Goal: Transaction & Acquisition: Purchase product/service

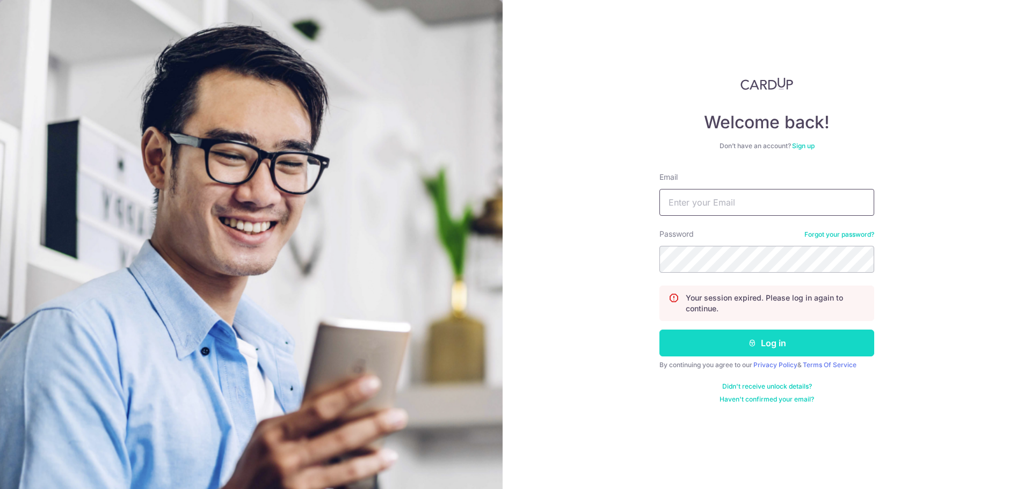
type input "[EMAIL_ADDRESS][DOMAIN_NAME]"
click at [731, 337] on button "Log in" at bounding box center [766, 343] width 215 height 27
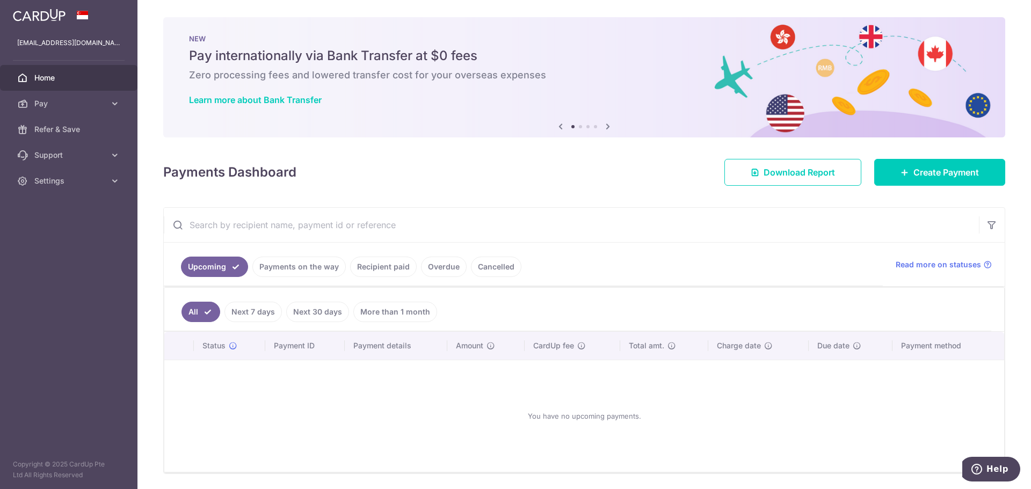
click at [605, 127] on icon at bounding box center [607, 126] width 13 height 13
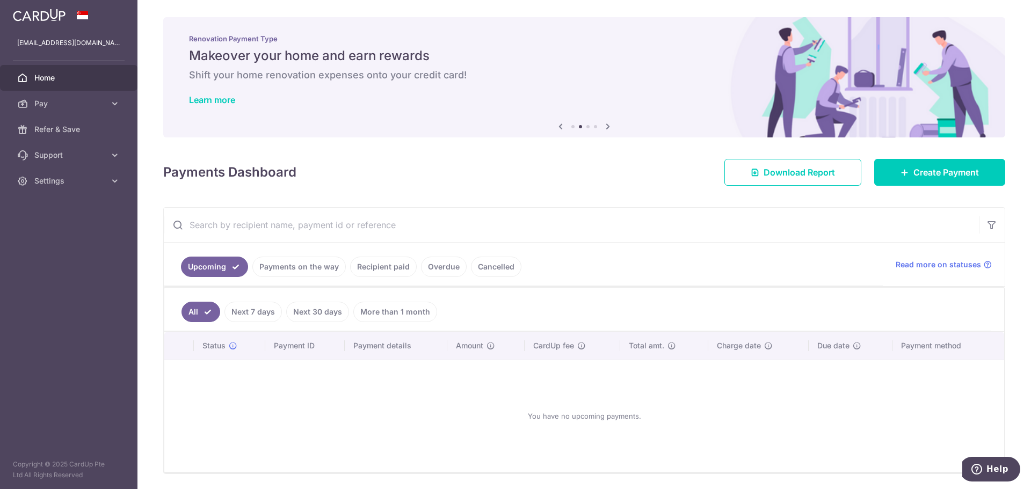
click at [607, 129] on icon at bounding box center [607, 126] width 13 height 13
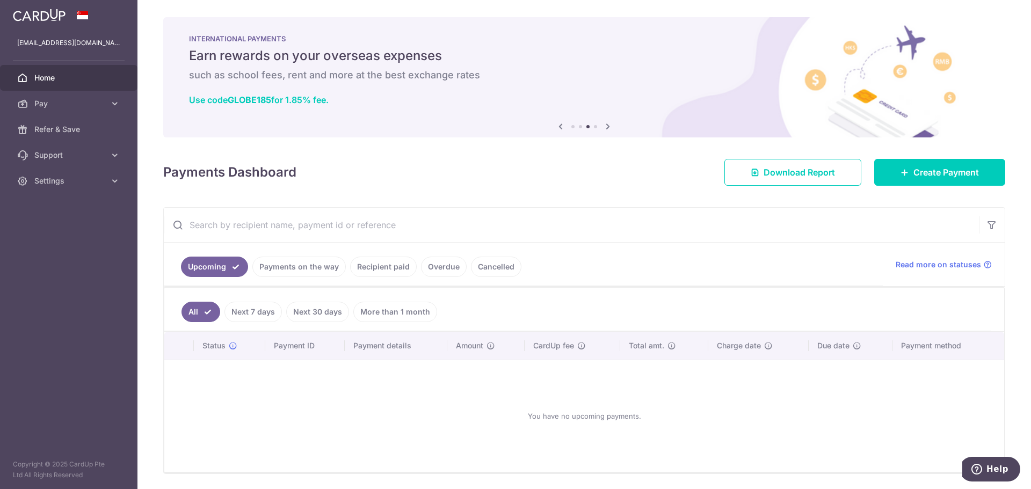
click at [607, 129] on icon at bounding box center [607, 126] width 13 height 13
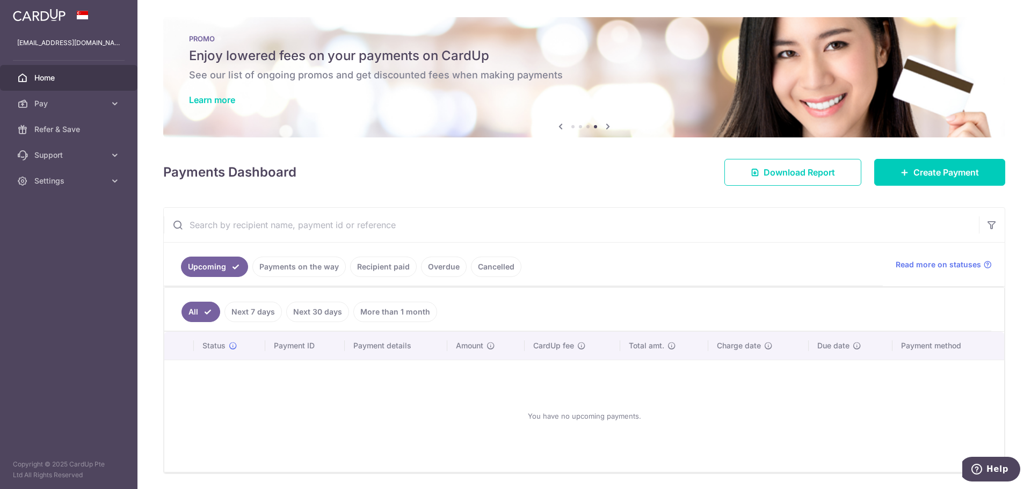
click at [607, 129] on icon at bounding box center [607, 126] width 13 height 13
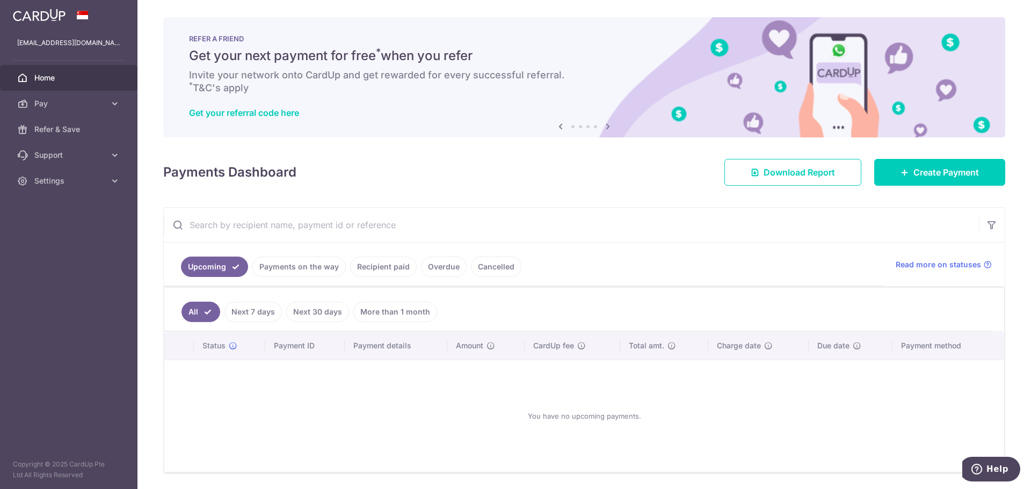
click at [607, 129] on icon at bounding box center [607, 126] width 13 height 13
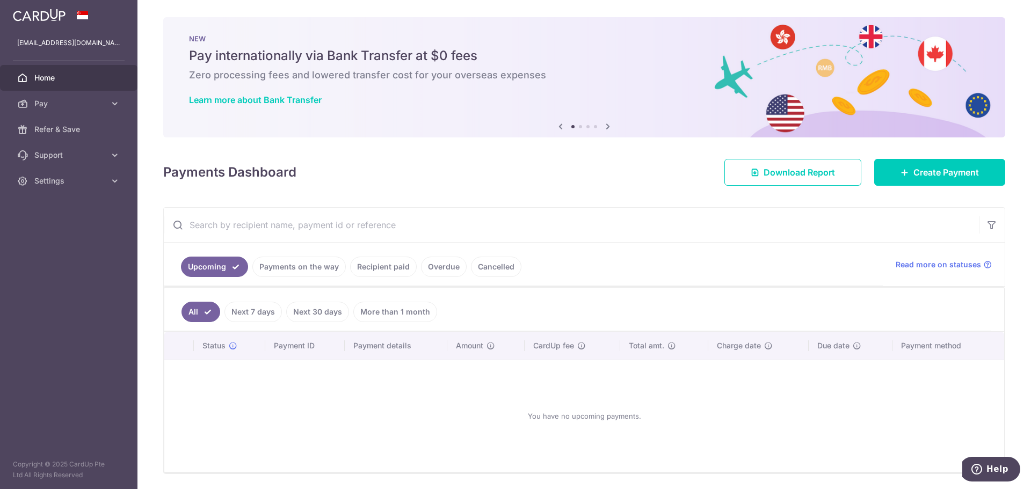
click at [607, 129] on icon at bounding box center [607, 126] width 13 height 13
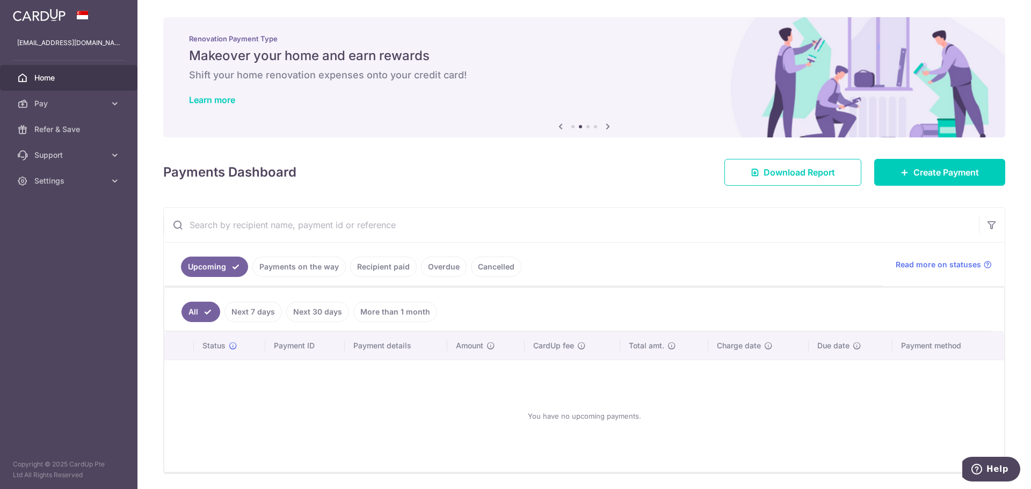
click at [607, 129] on icon at bounding box center [607, 126] width 13 height 13
click at [607, 125] on icon at bounding box center [607, 126] width 13 height 13
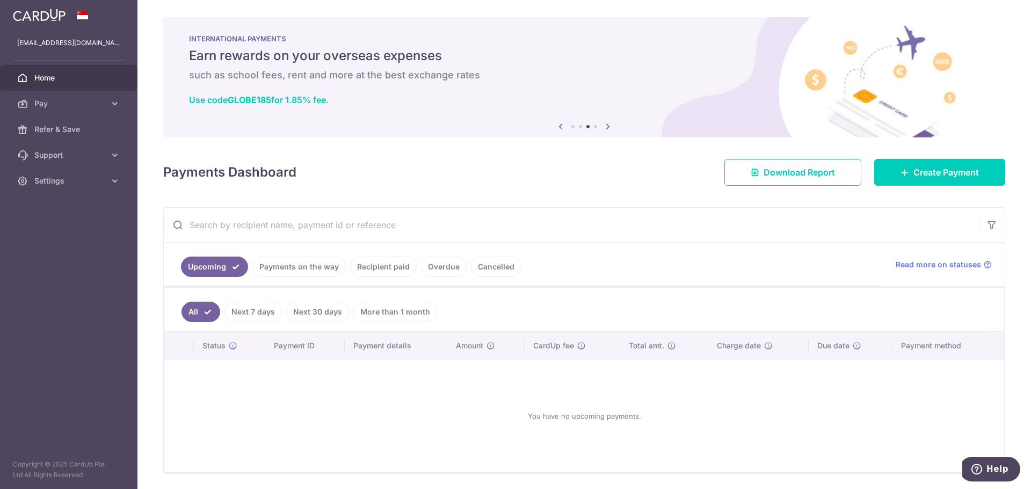
click at [607, 124] on icon at bounding box center [607, 126] width 13 height 13
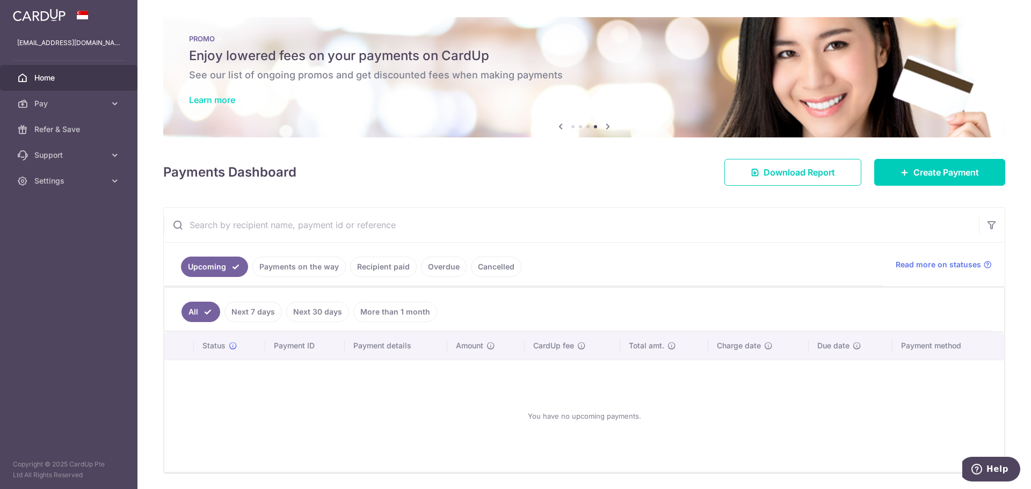
click at [229, 102] on link "Learn more" at bounding box center [212, 99] width 46 height 11
click at [951, 176] on span "Create Payment" at bounding box center [946, 172] width 66 height 13
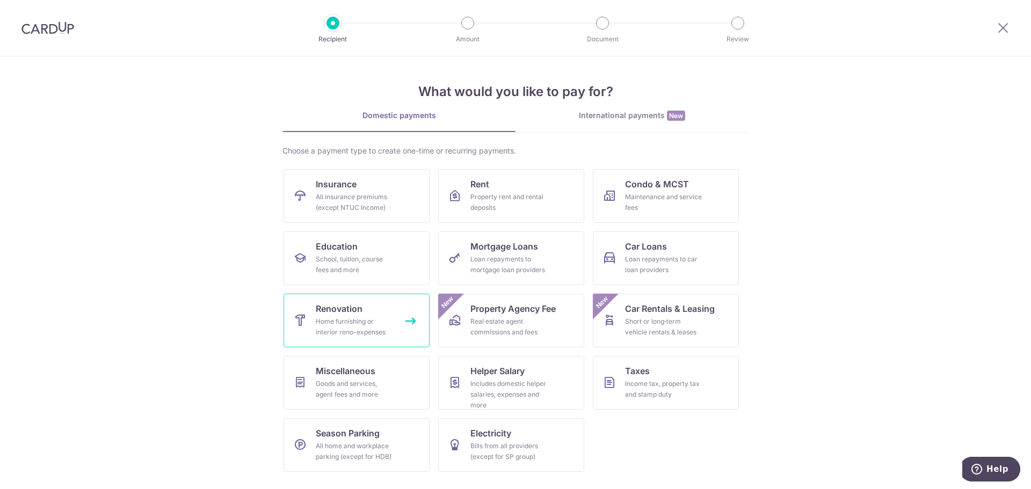
click at [352, 310] on span "Renovation" at bounding box center [339, 308] width 47 height 13
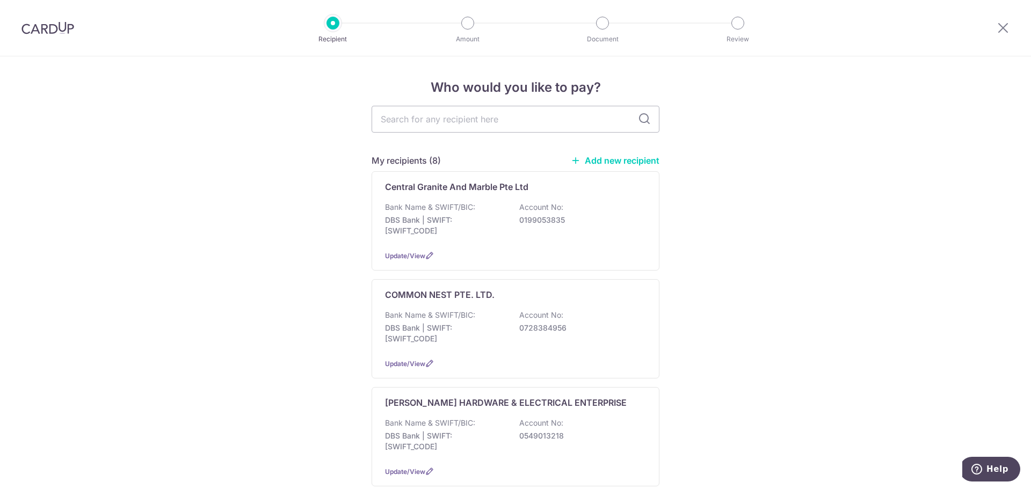
click at [605, 161] on link "Add new recipient" at bounding box center [615, 160] width 89 height 11
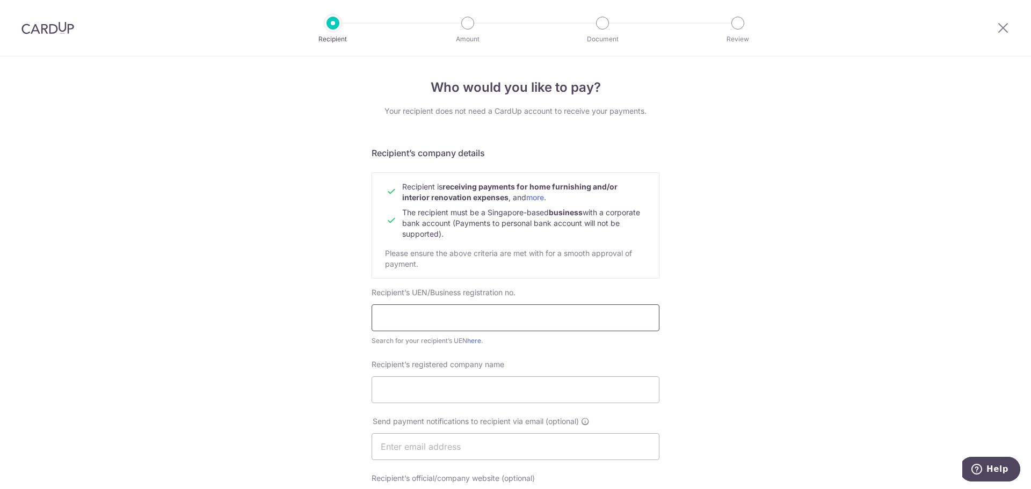
click at [406, 322] on input "text" at bounding box center [516, 317] width 288 height 27
type input "Modern Building Materials Pte Ltd"
drag, startPoint x: 412, startPoint y: 311, endPoint x: 372, endPoint y: 317, distance: 40.6
click at [372, 317] on input "Modern Building Materials Pte Ltd" at bounding box center [516, 317] width 288 height 27
click at [395, 404] on div "Recipient’s registered company name" at bounding box center [515, 387] width 301 height 57
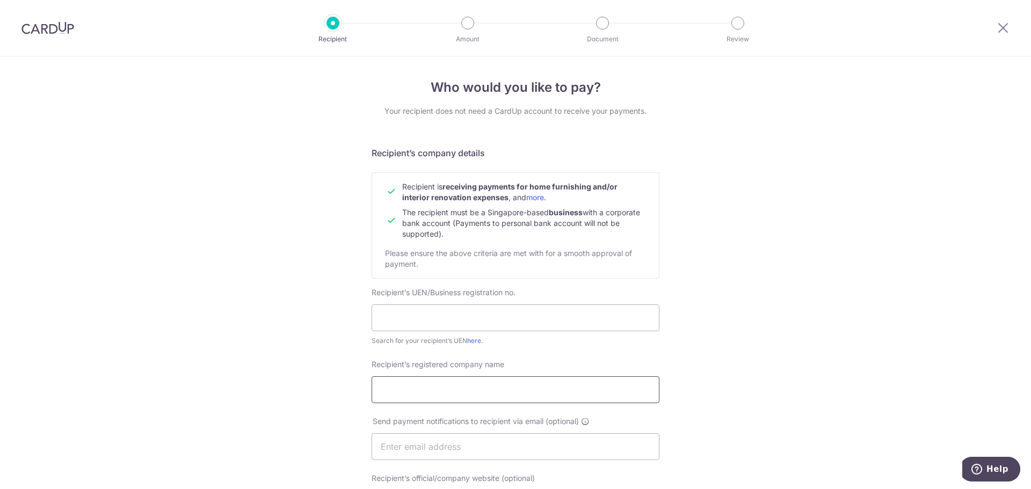
click at [399, 397] on input "Recipient’s registered company name" at bounding box center [516, 389] width 288 height 27
paste input "Modern Building Materials Pte Ltd"
type input "Modern Building Materials Pte Ltd"
click at [419, 328] on input "text" at bounding box center [516, 317] width 288 height 27
type input "198602815R"
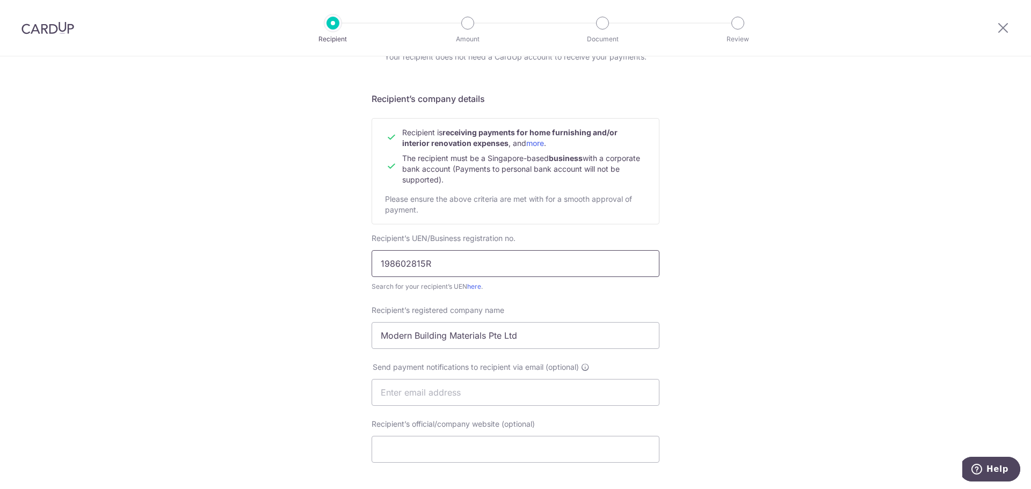
scroll to position [161, 0]
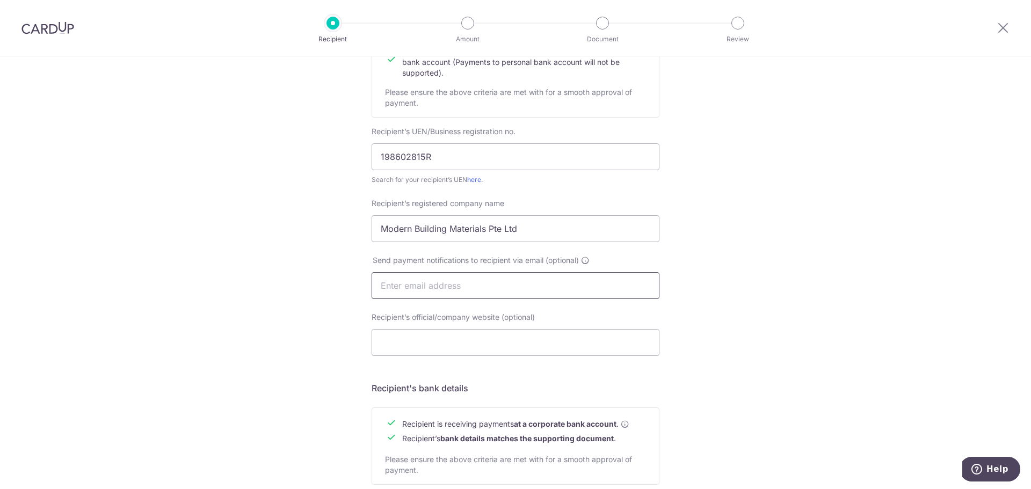
click at [451, 294] on input "text" at bounding box center [516, 285] width 288 height 27
click at [448, 336] on input "Recipient’s official/company website (optional)" at bounding box center [516, 342] width 288 height 27
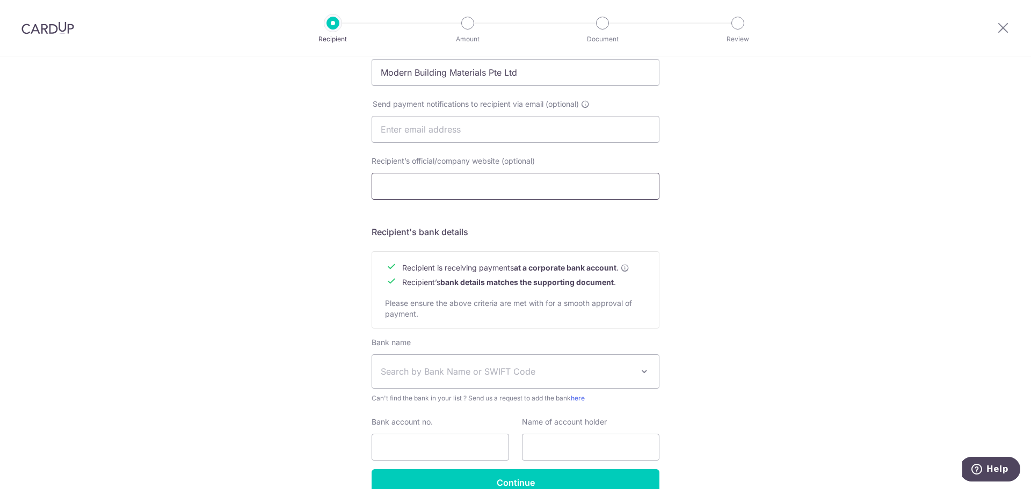
scroll to position [375, 0]
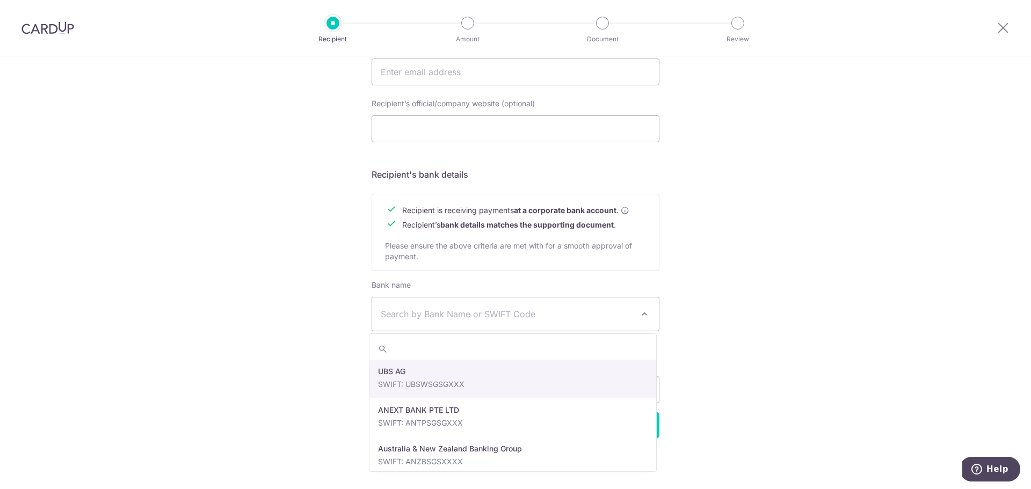
click at [619, 308] on span "Search by Bank Name or SWIFT Code" at bounding box center [507, 314] width 252 height 13
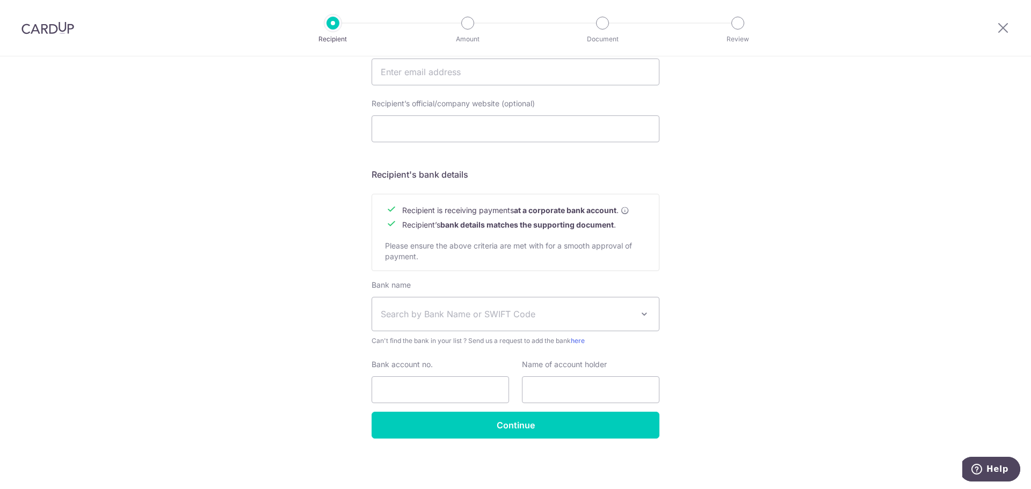
click at [310, 438] on div "Who would you like to pay? Your recipient does not need a CardUp account to rec…" at bounding box center [515, 86] width 1031 height 808
click at [462, 390] on input "Bank account no." at bounding box center [440, 389] width 137 height 27
paste input "OCBCSGSG"
type input "OCBCSGSG"
drag, startPoint x: 462, startPoint y: 390, endPoint x: 315, endPoint y: 390, distance: 147.1
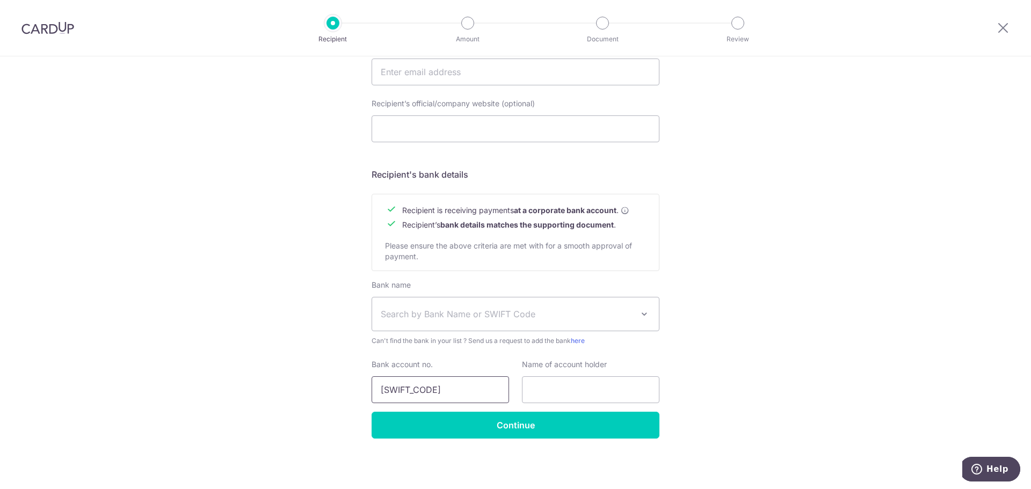
click at [315, 390] on div "Who would you like to pay? Your recipient does not need a CardUp account to rec…" at bounding box center [515, 86] width 1031 height 808
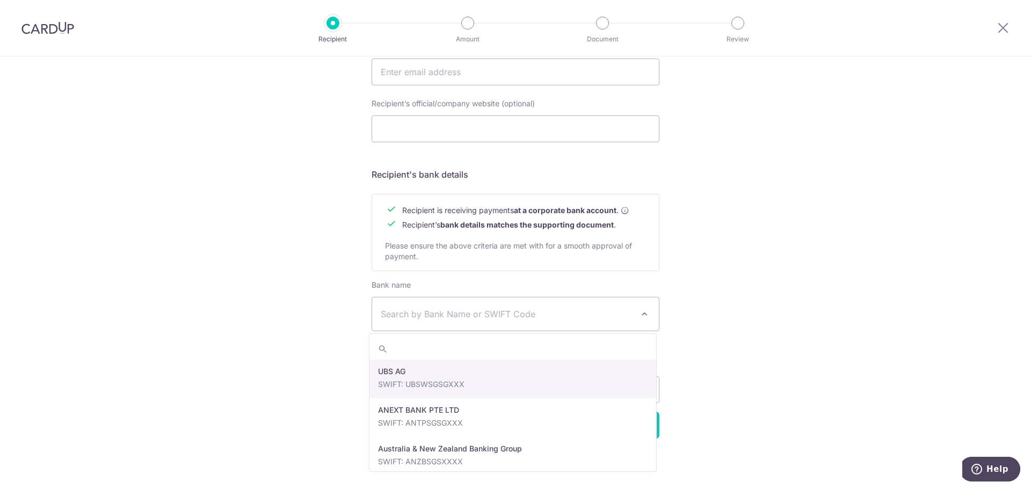
click at [455, 314] on span "Search by Bank Name or SWIFT Code" at bounding box center [507, 314] width 252 height 13
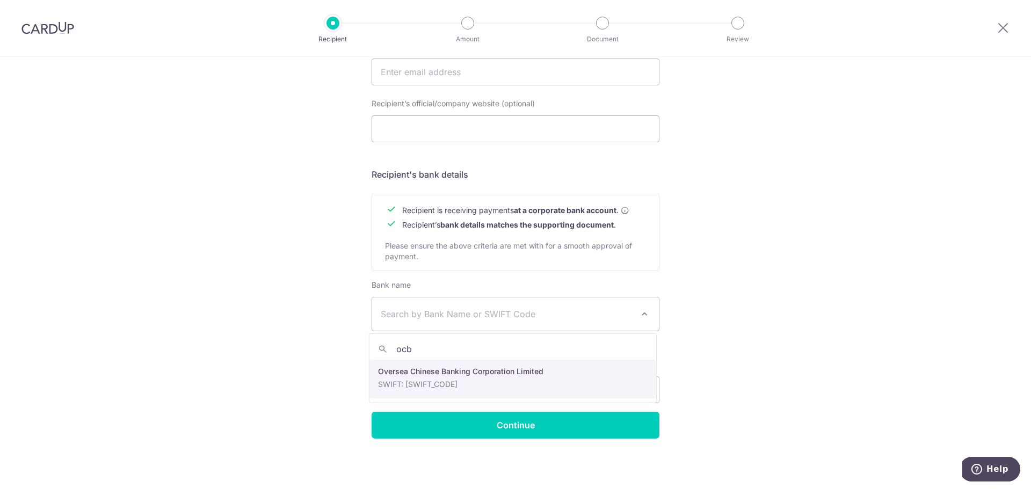
type input "ocb"
select select "12"
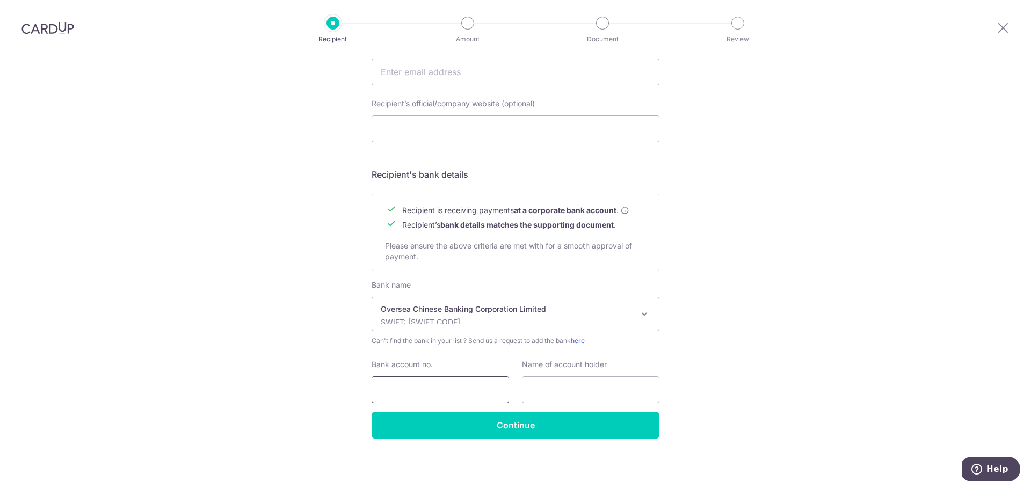
click at [478, 387] on input "Bank account no." at bounding box center [440, 389] width 137 height 27
paste input "514786805001"
type input "514786805001"
click at [581, 375] on div "Name of account holder" at bounding box center [590, 381] width 137 height 44
click at [579, 387] on input "text" at bounding box center [590, 389] width 137 height 27
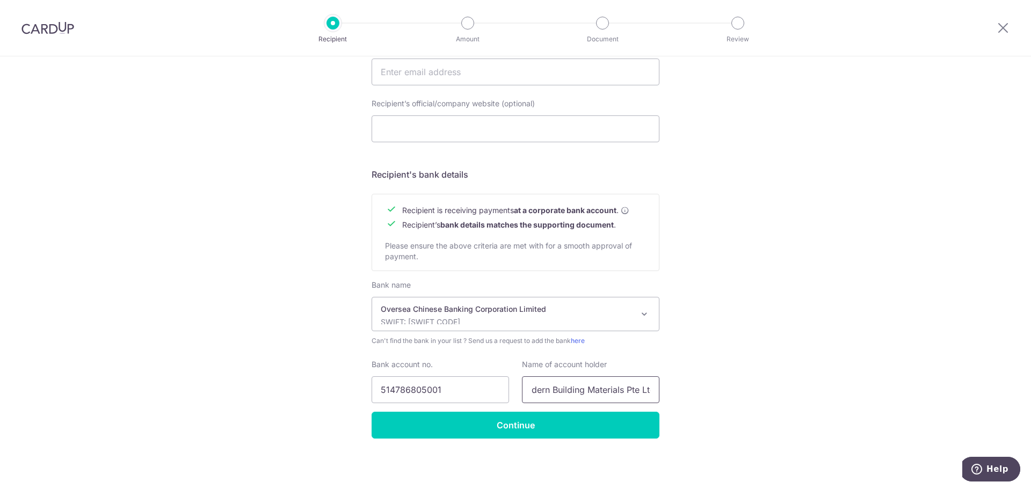
scroll to position [0, 17]
type input "Modern Building Materials Pte Ltd"
click at [546, 423] on input "Continue" at bounding box center [516, 425] width 288 height 27
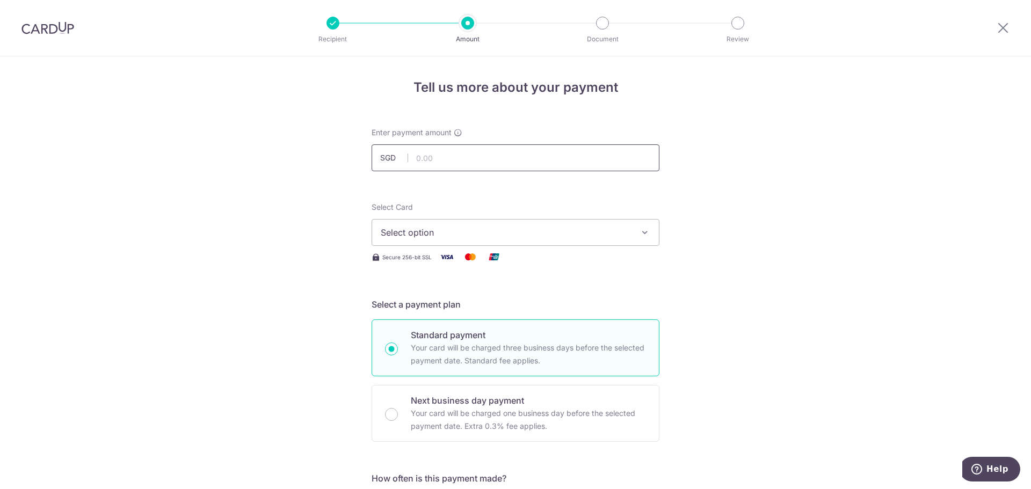
click at [447, 155] on input "text" at bounding box center [516, 157] width 288 height 27
type input "7,118.79"
click at [469, 233] on span "Select option" at bounding box center [506, 232] width 250 height 13
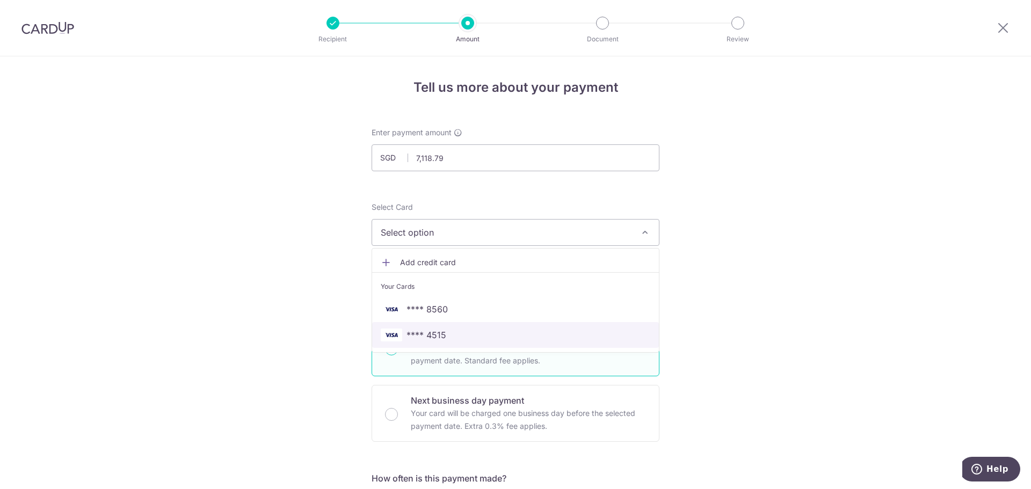
click at [449, 329] on span "**** 4515" at bounding box center [516, 335] width 270 height 13
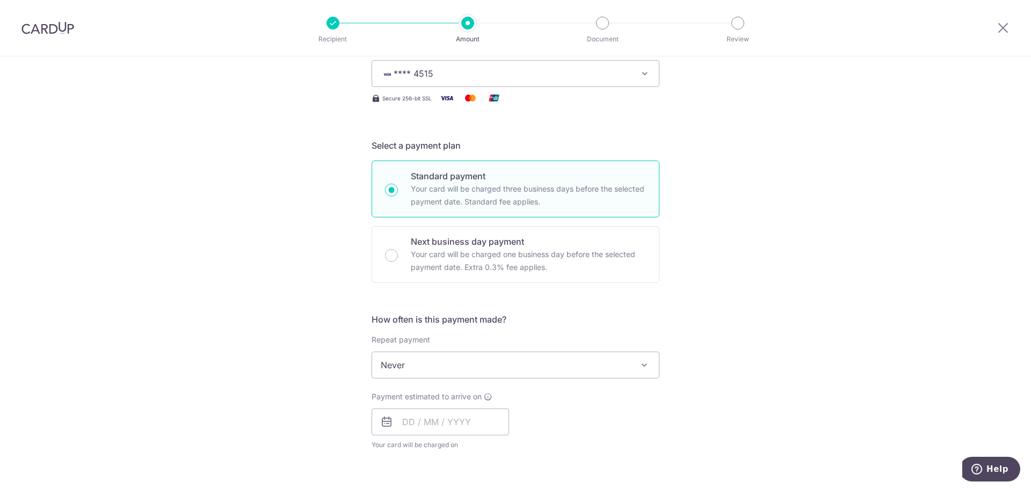
scroll to position [161, 0]
click at [444, 374] on span "Never" at bounding box center [515, 363] width 287 height 26
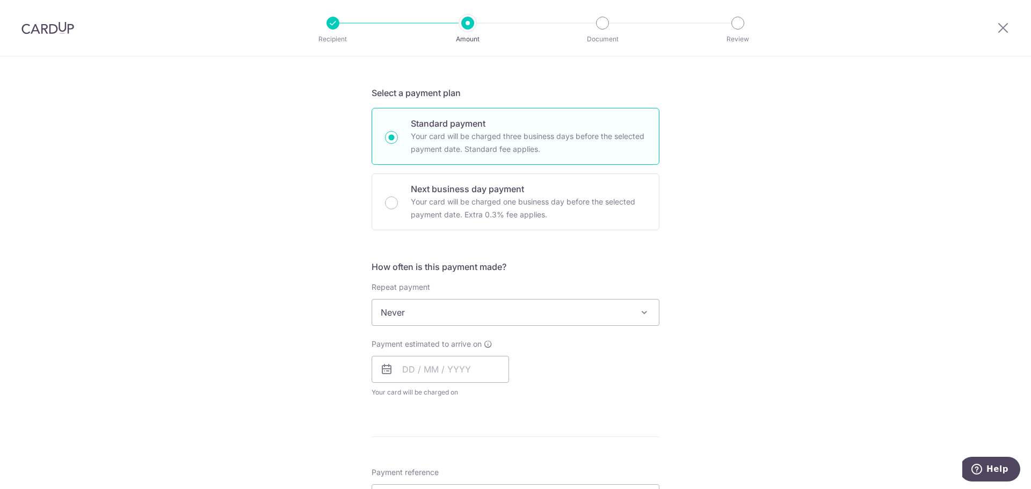
scroll to position [268, 0]
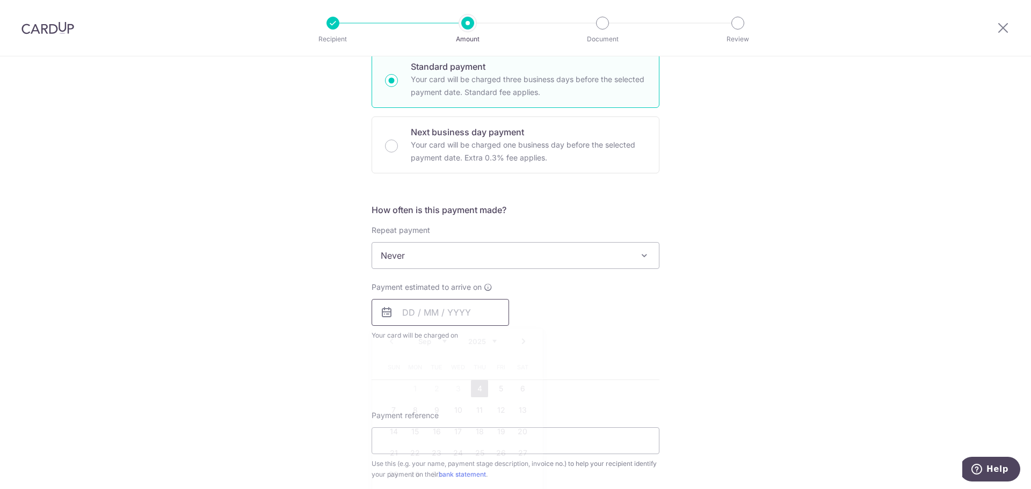
click at [434, 308] on input "text" at bounding box center [440, 312] width 137 height 27
click at [479, 391] on link "4" at bounding box center [479, 388] width 17 height 17
type input "04/09/2025"
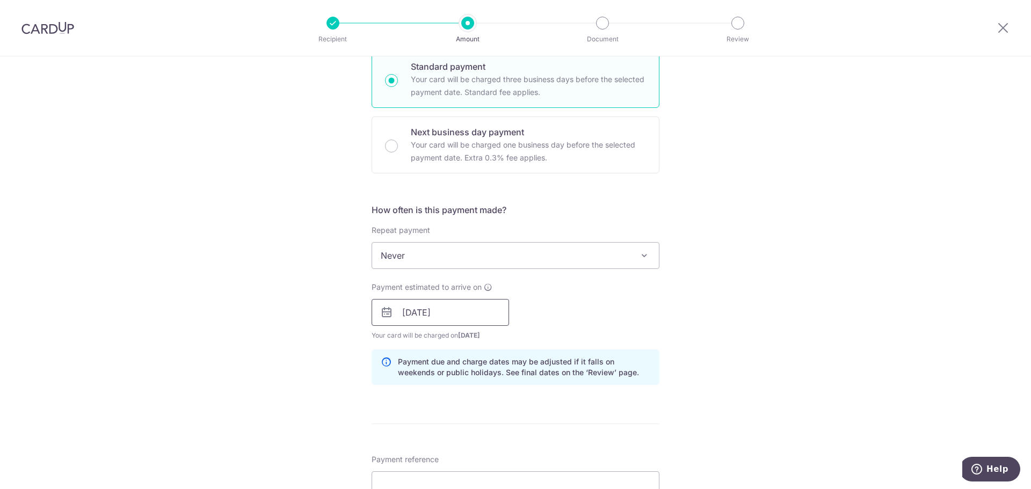
click at [474, 316] on input "04/09/2025" at bounding box center [440, 312] width 137 height 27
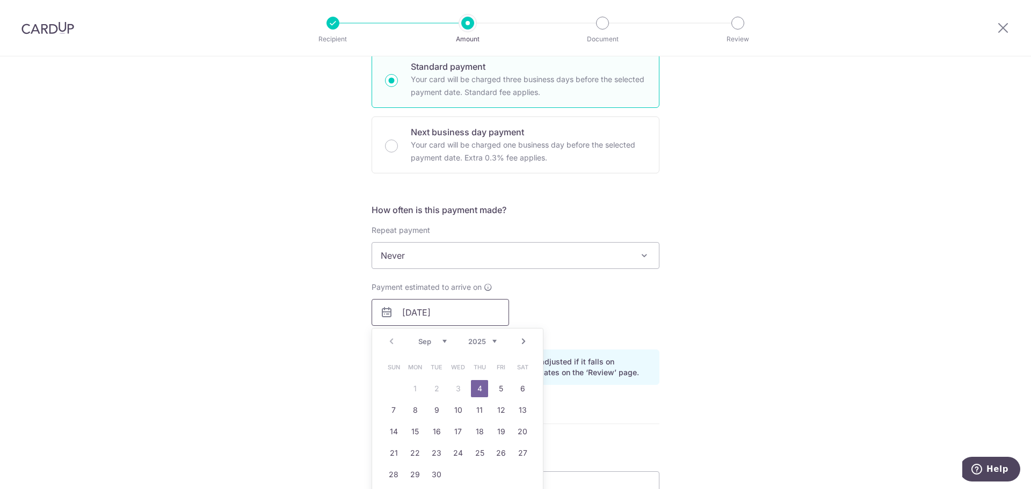
click at [474, 316] on input "04/09/2025" at bounding box center [440, 312] width 137 height 27
click at [533, 316] on div "Payment estimated to arrive on 04/09/2025 Prev Next Sep Oct Nov Dec 2025 2026 2…" at bounding box center [515, 311] width 301 height 59
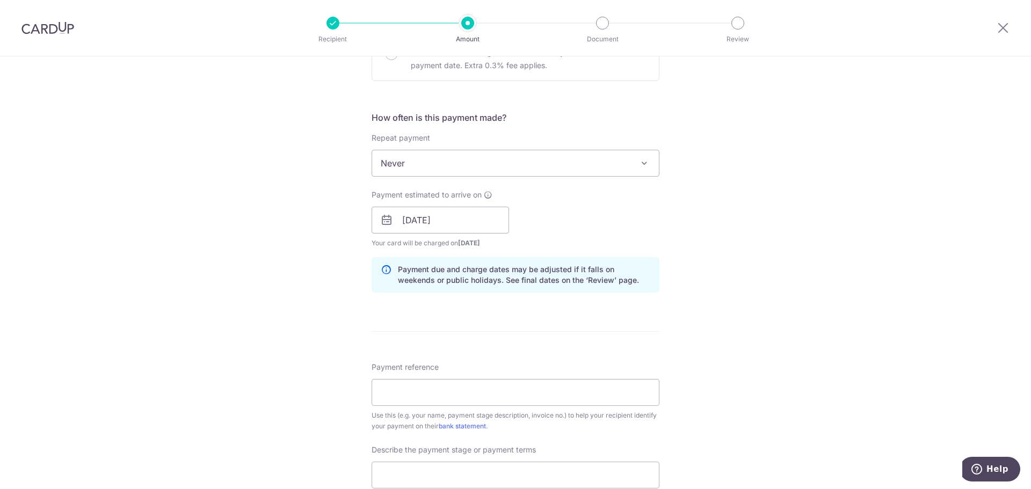
scroll to position [483, 0]
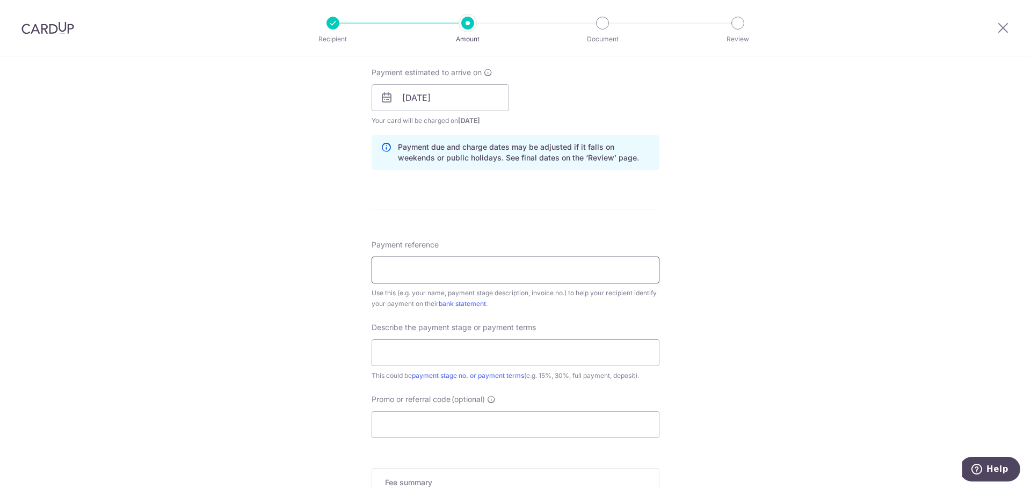
click at [402, 276] on input "Payment reference" at bounding box center [516, 270] width 288 height 27
paste input "MQ25-JH-MS-196-R3-Claim1"
type input "MQ25-JH-MS-196-R3-Claim1"
click at [410, 359] on input "text" at bounding box center [516, 352] width 288 height 27
type input "Claim 1"
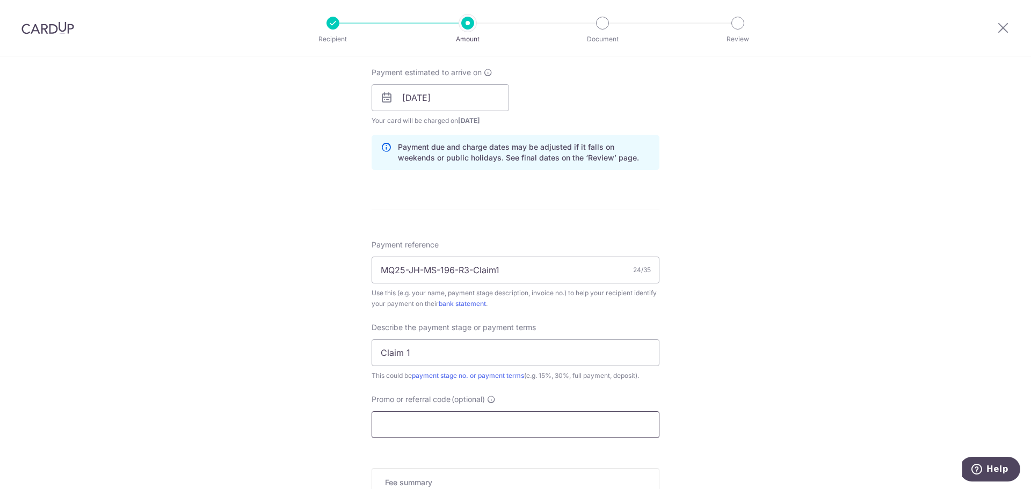
click at [425, 421] on input "Promo or referral code (optional)" at bounding box center [516, 424] width 288 height 27
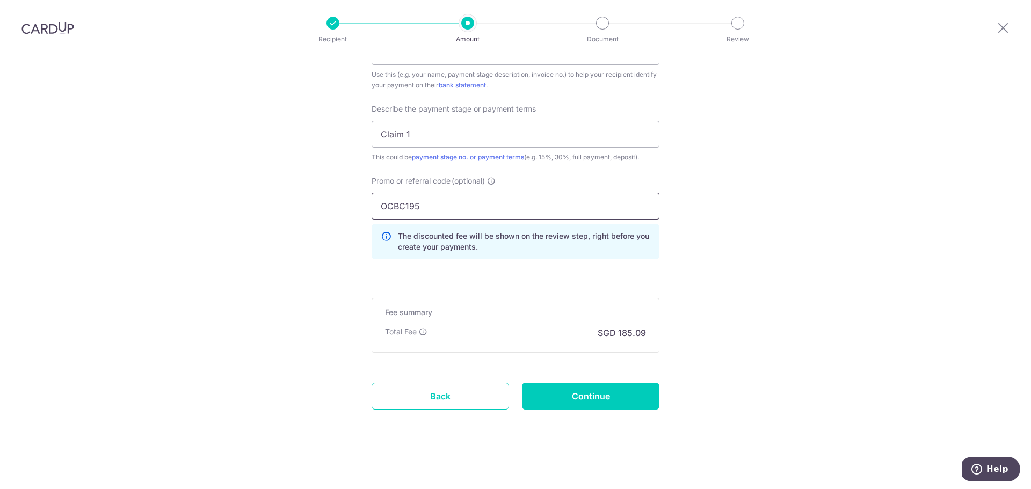
scroll to position [703, 0]
type input "OCBC195"
click at [575, 403] on input "Continue" at bounding box center [590, 395] width 137 height 27
type input "Create Schedule"
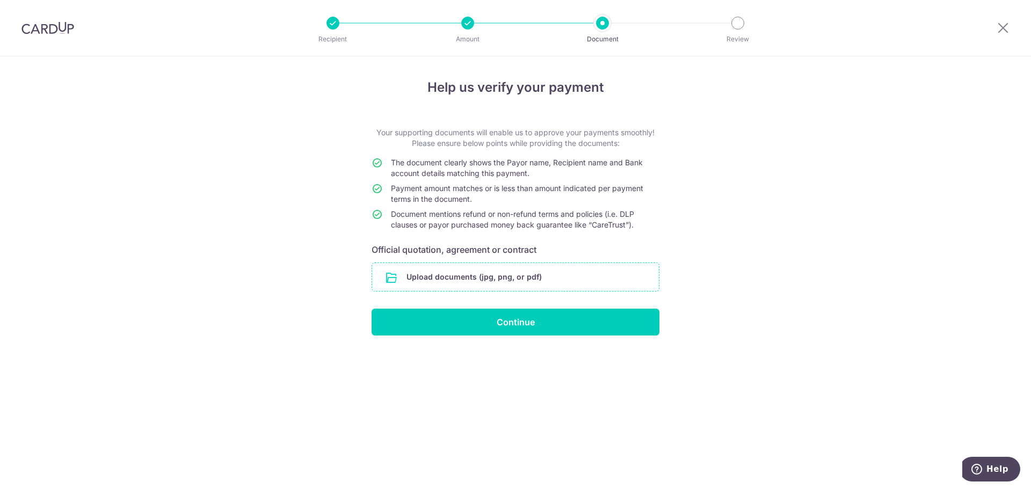
click at [441, 283] on input "file" at bounding box center [515, 277] width 287 height 28
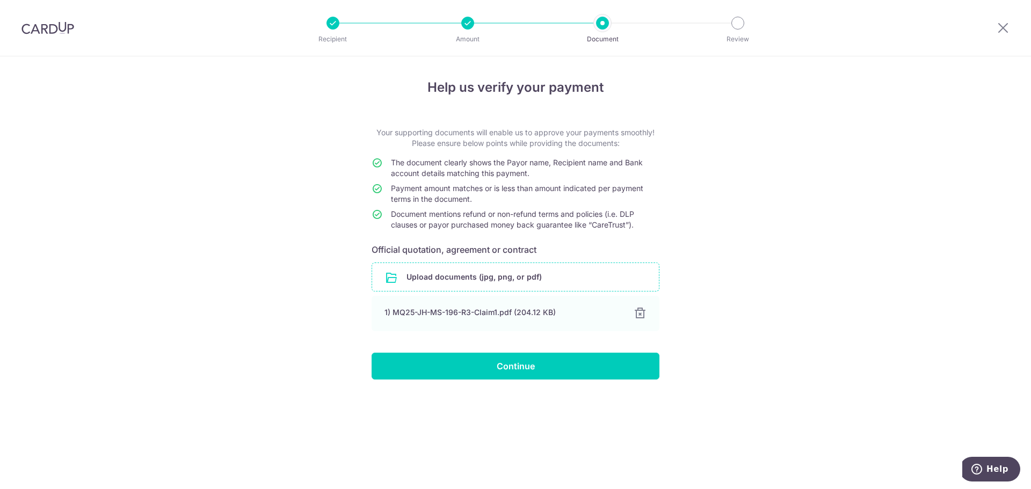
click at [426, 279] on input "file" at bounding box center [515, 277] width 287 height 28
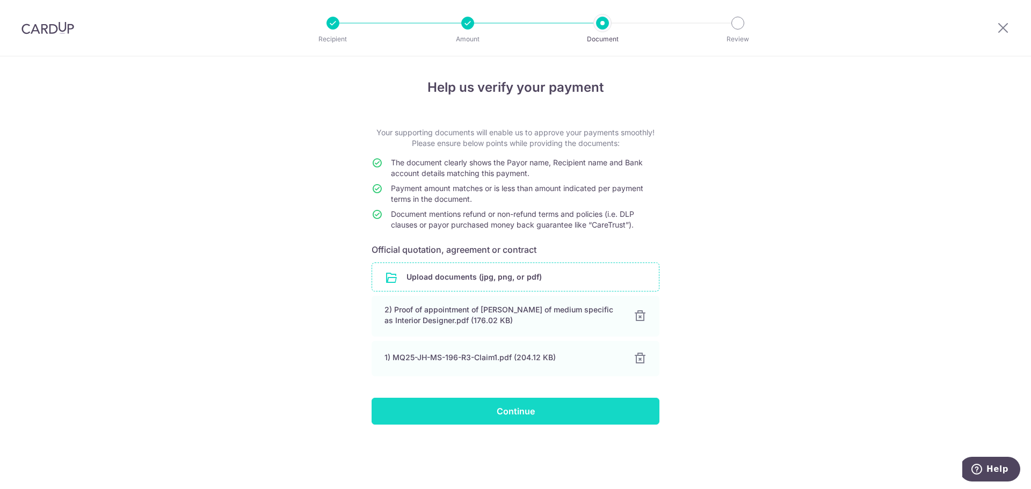
click at [512, 408] on input "Continue" at bounding box center [516, 411] width 288 height 27
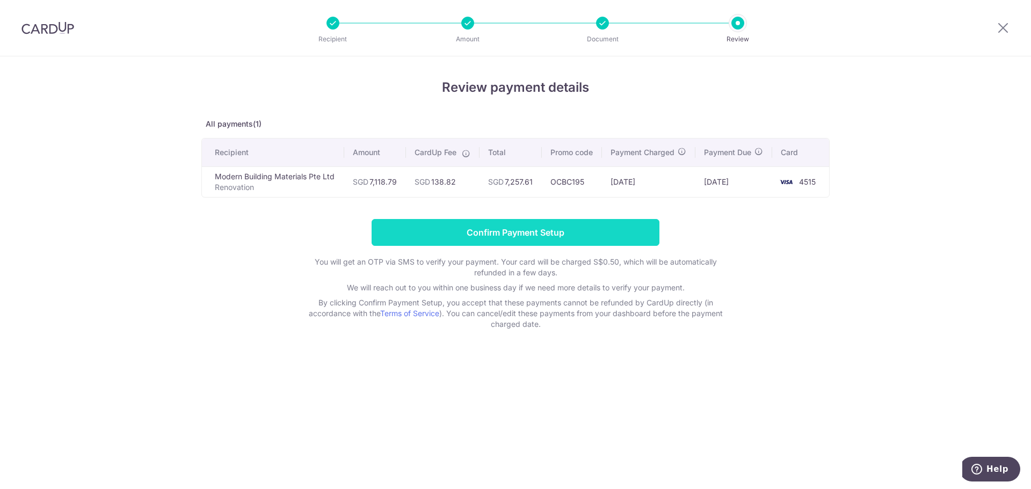
click at [561, 241] on input "Confirm Payment Setup" at bounding box center [516, 232] width 288 height 27
